Goal: Information Seeking & Learning: Learn about a topic

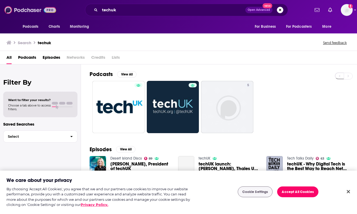
click at [29, 8] on img at bounding box center [30, 10] width 52 height 10
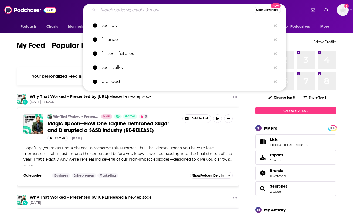
click at [142, 13] on input "Search podcasts, credits, & more..." at bounding box center [176, 10] width 156 height 9
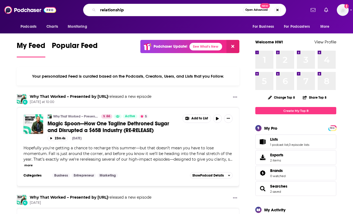
type input "relationship"
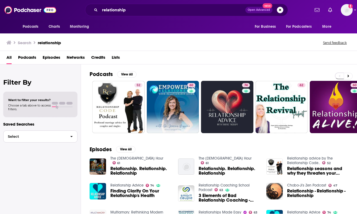
click at [29, 133] on button "Select" at bounding box center [40, 137] width 74 height 12
click at [25, 176] on div "Filter By Want to filter your results? Choose a tab above to access filters. Sa…" at bounding box center [40, 171] width 81 height 214
click at [40, 74] on div "Filter By Want to filter your results? Choose a tab above to access filters. Sa…" at bounding box center [40, 171] width 81 height 214
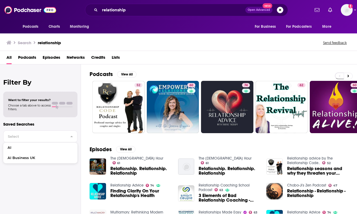
click at [33, 60] on span "Podcasts" at bounding box center [27, 58] width 18 height 11
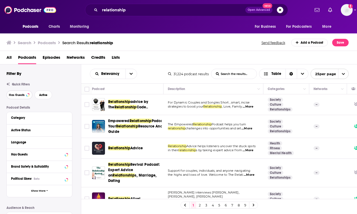
click at [20, 97] on span "Has Guests" at bounding box center [17, 95] width 16 height 3
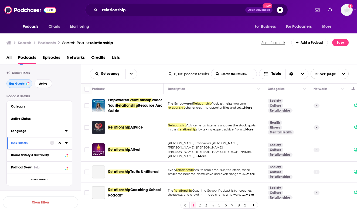
scroll to position [12, 0]
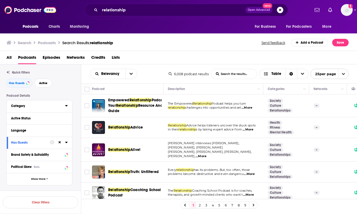
click at [23, 103] on button "Category" at bounding box center [38, 106] width 54 height 7
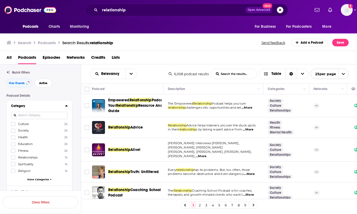
click at [65, 108] on icon at bounding box center [66, 106] width 3 height 4
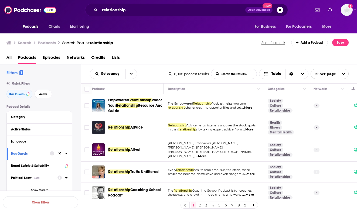
scroll to position [0, 0]
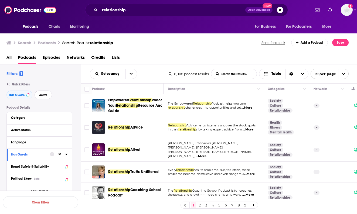
click at [45, 97] on span "Active" at bounding box center [43, 95] width 8 height 3
click at [291, 75] on icon "Sort Direction" at bounding box center [292, 74] width 4 height 4
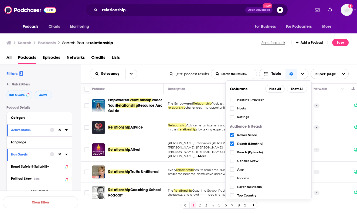
scroll to position [73, 0]
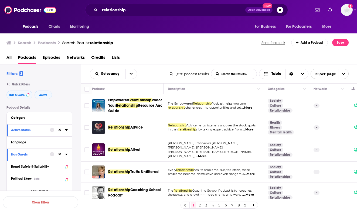
click at [250, 54] on div "All Podcasts Episodes Networks Credits Lists" at bounding box center [179, 58] width 346 height 11
click at [236, 74] on input "List Search Input" at bounding box center [233, 74] width 45 height 10
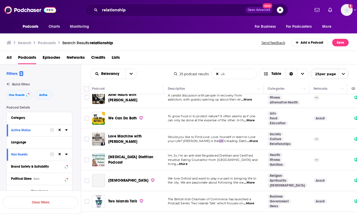
scroll to position [138, 0]
type input "uk"
